Goal: Information Seeking & Learning: Learn about a topic

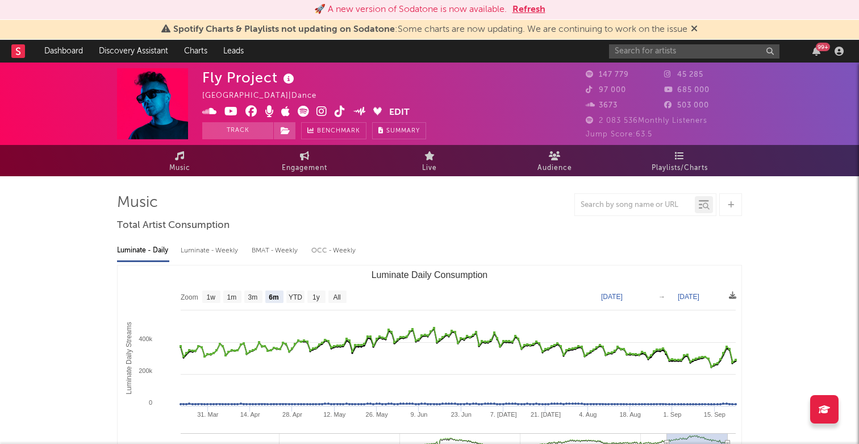
select select "6m"
click at [699, 52] on input "text" at bounding box center [694, 51] width 170 height 14
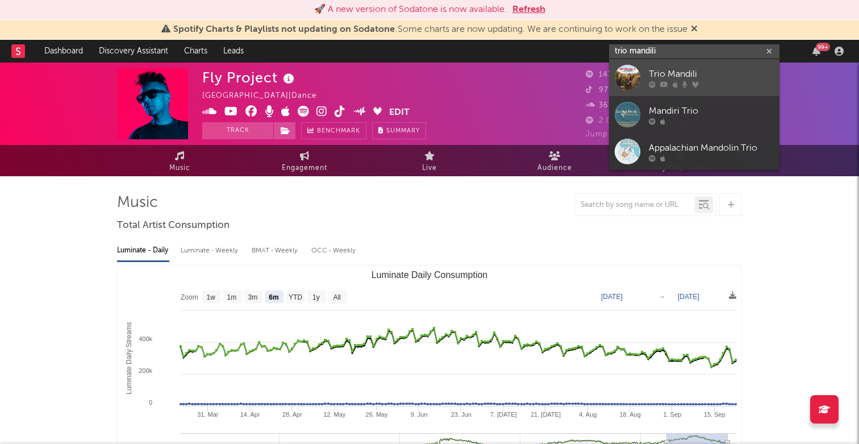
type input "trio mandili"
click at [682, 71] on div "Trio Mandili" at bounding box center [711, 74] width 125 height 14
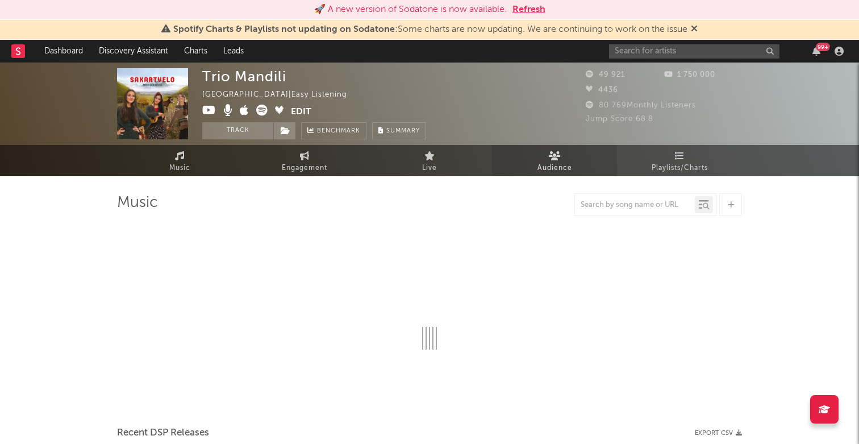
click at [549, 154] on icon at bounding box center [555, 155] width 12 height 9
select select "6m"
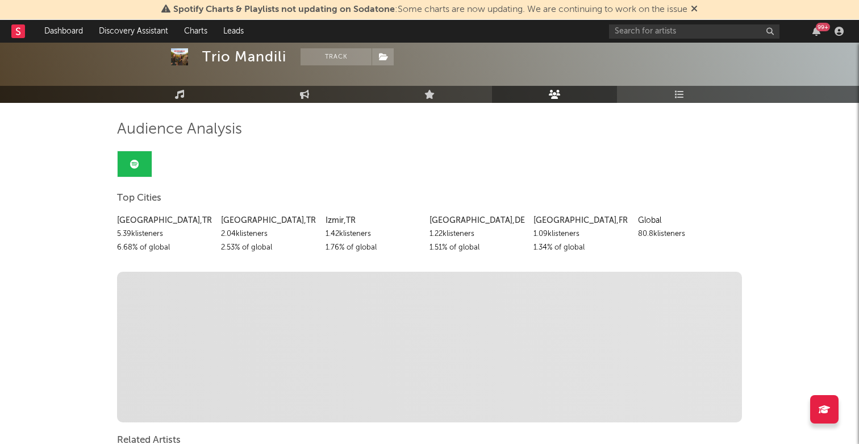
scroll to position [53, 0]
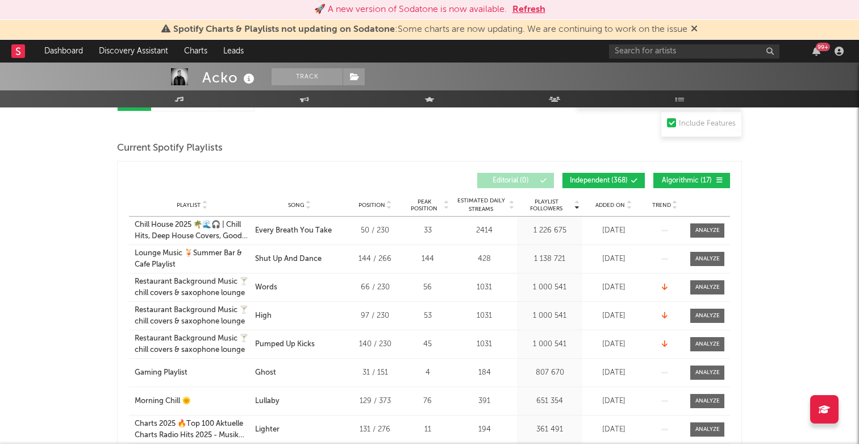
scroll to position [139, 0]
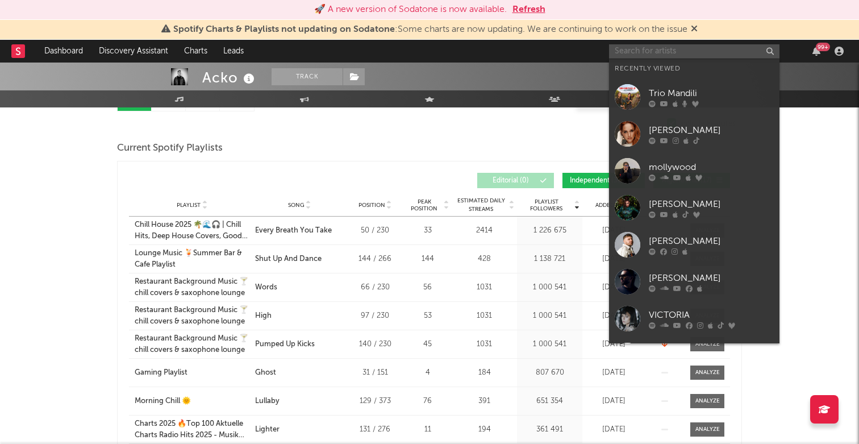
click at [641, 50] on input "text" at bounding box center [694, 51] width 170 height 14
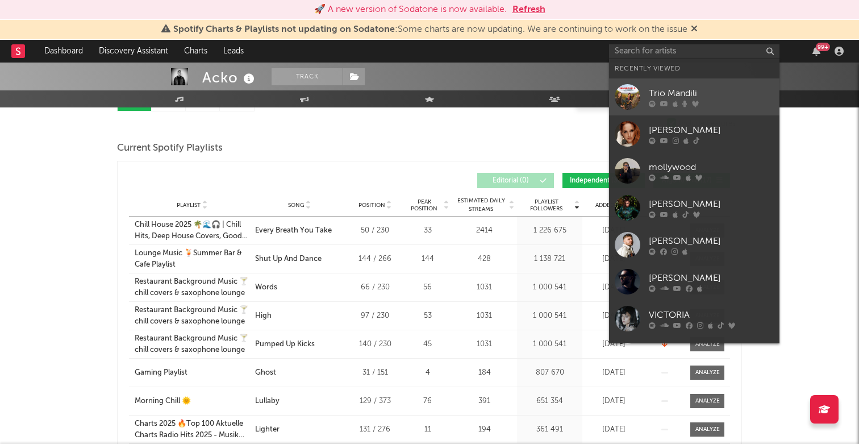
click at [655, 93] on div "Trio Mandili" at bounding box center [711, 93] width 125 height 14
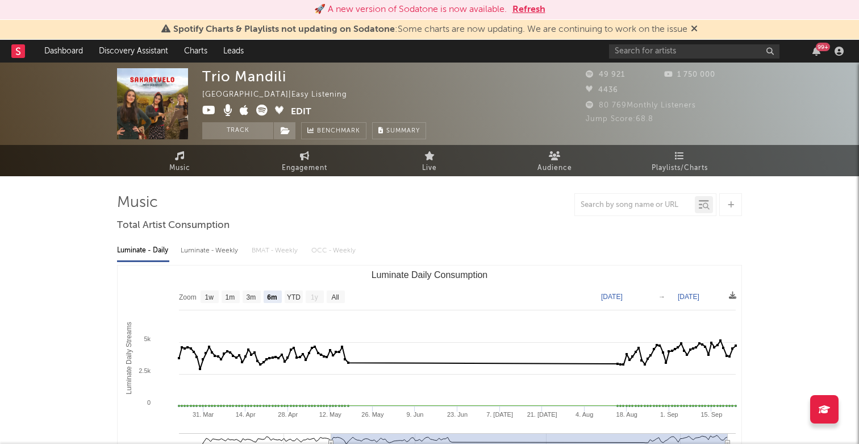
select select "6m"
click at [570, 160] on link "Audience" at bounding box center [554, 160] width 125 height 31
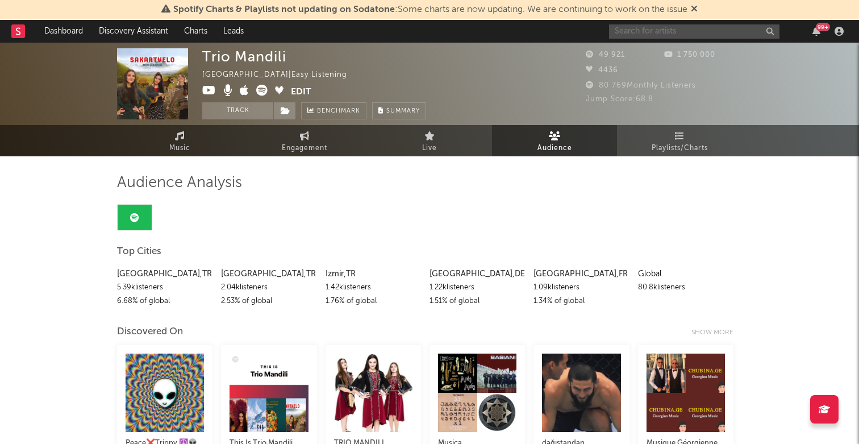
click at [706, 32] on input "text" at bounding box center [694, 31] width 170 height 14
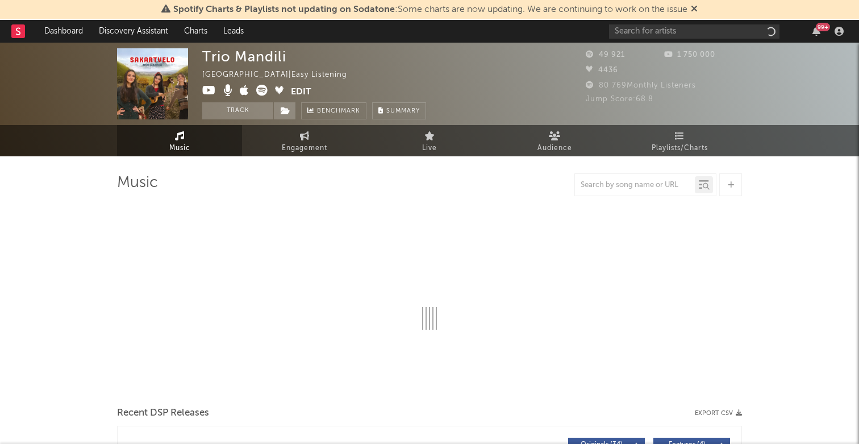
select select "6m"
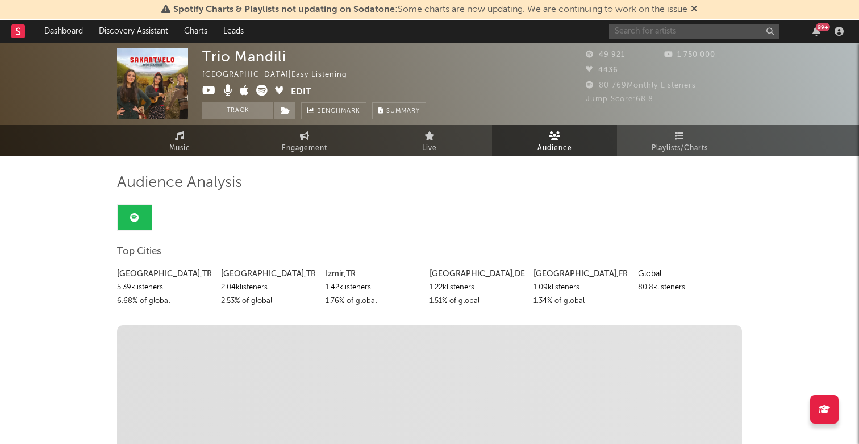
click at [670, 31] on input "text" at bounding box center [694, 31] width 170 height 14
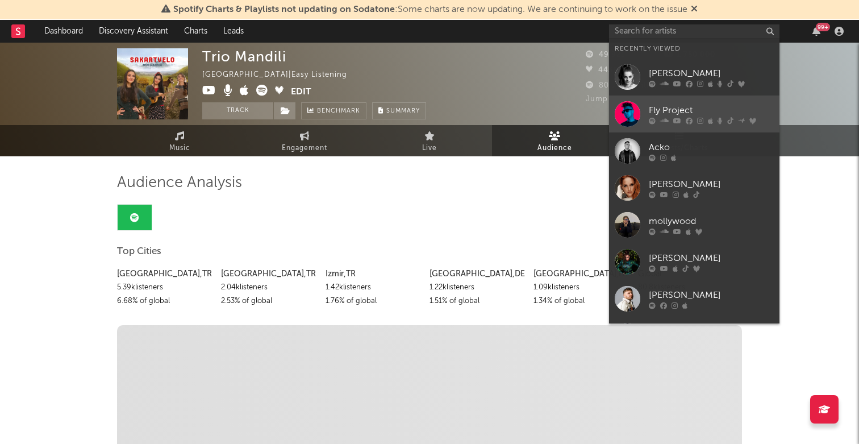
click at [663, 110] on div "Fly Project" at bounding box center [711, 110] width 125 height 14
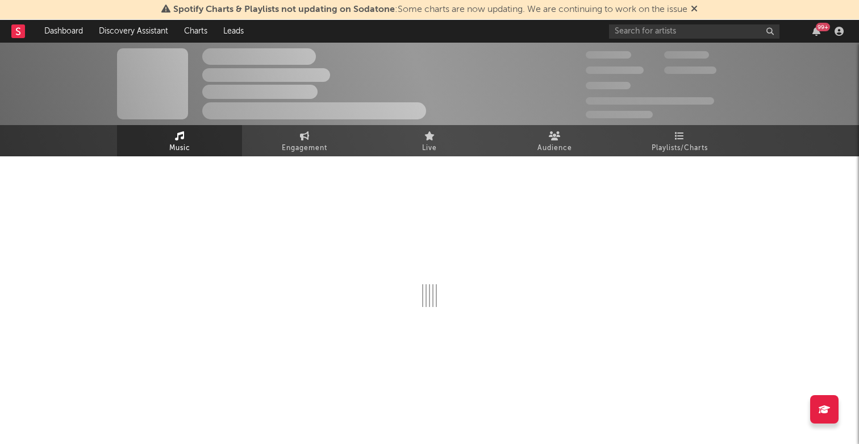
select select "6m"
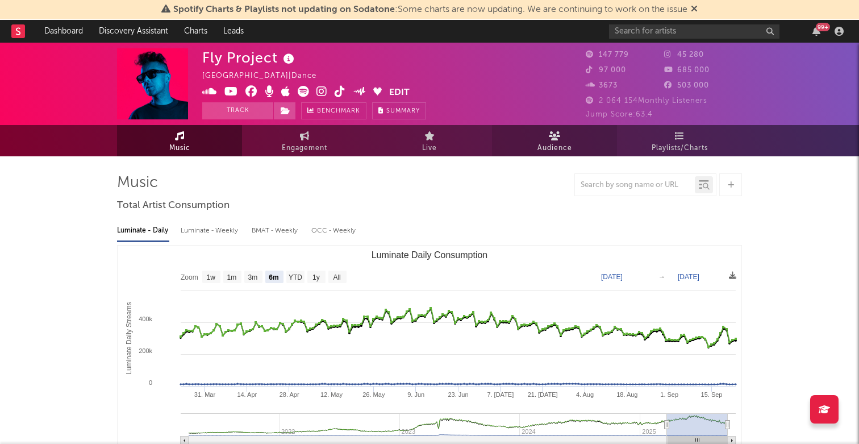
click at [570, 135] on link "Audience" at bounding box center [554, 140] width 125 height 31
